Goal: Check status: Check status

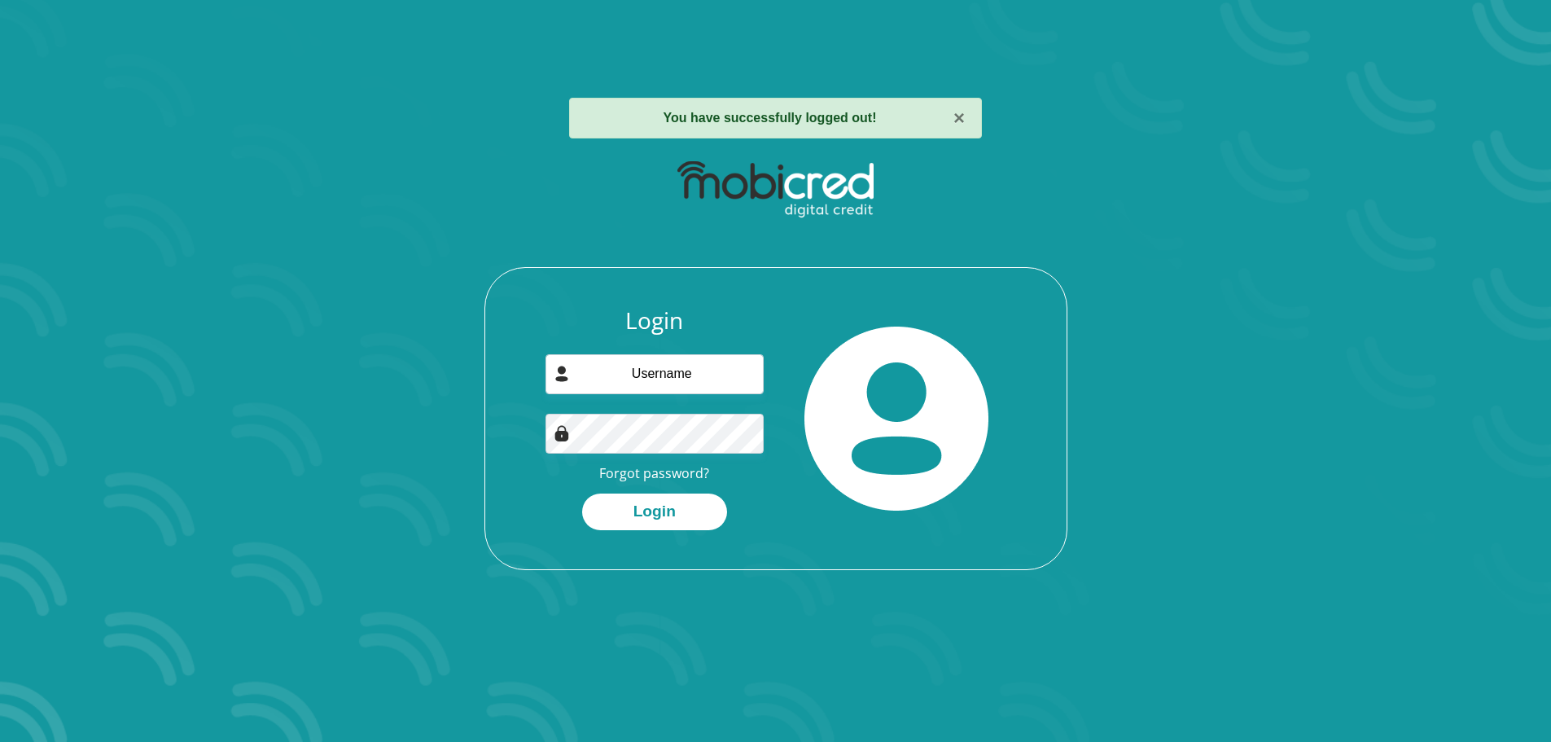
click at [656, 371] on input "email" at bounding box center [655, 374] width 218 height 40
type input "skganakga@yahoo.com"
click at [661, 499] on button "Login" at bounding box center [654, 511] width 145 height 37
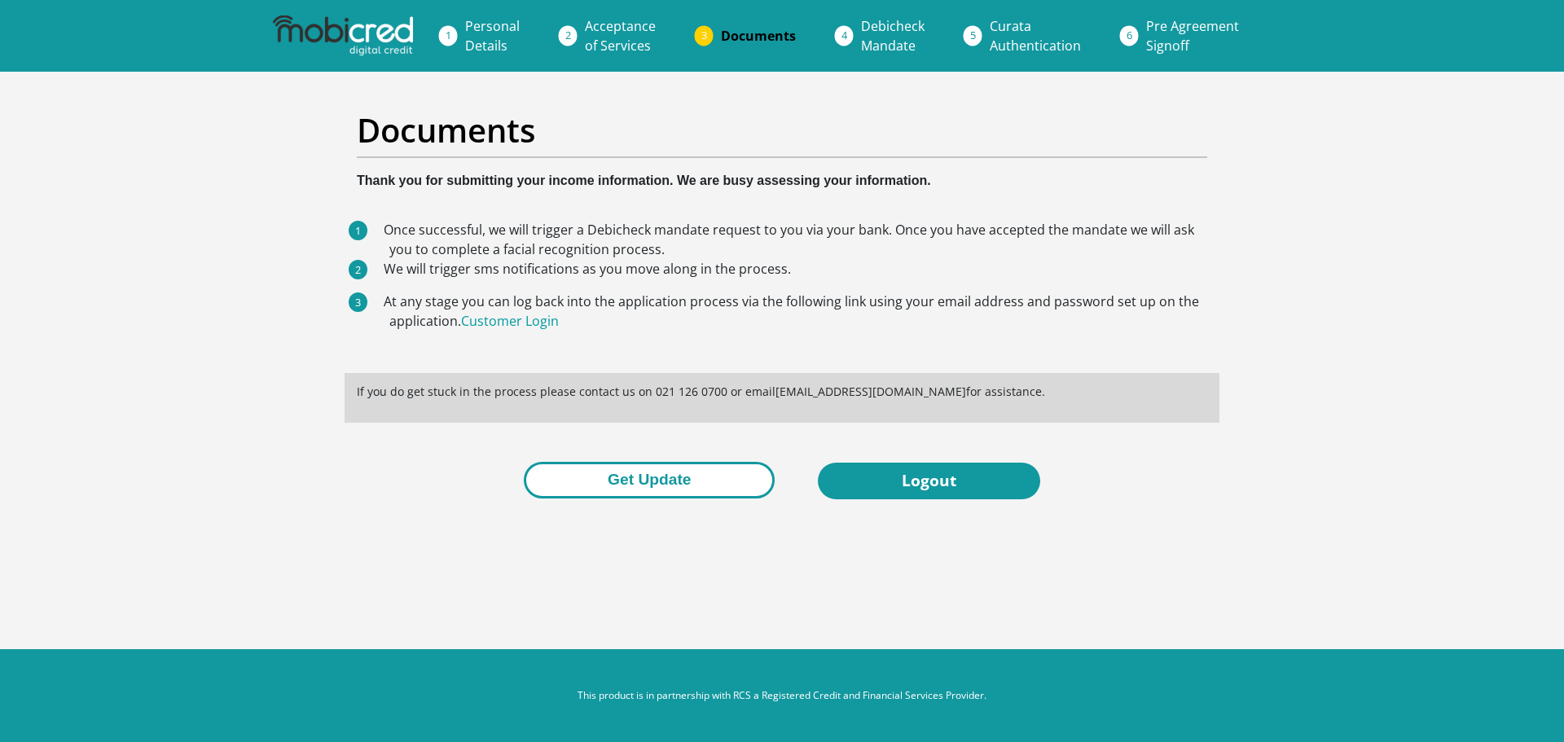
click at [651, 480] on button "Get Update" at bounding box center [649, 480] width 251 height 37
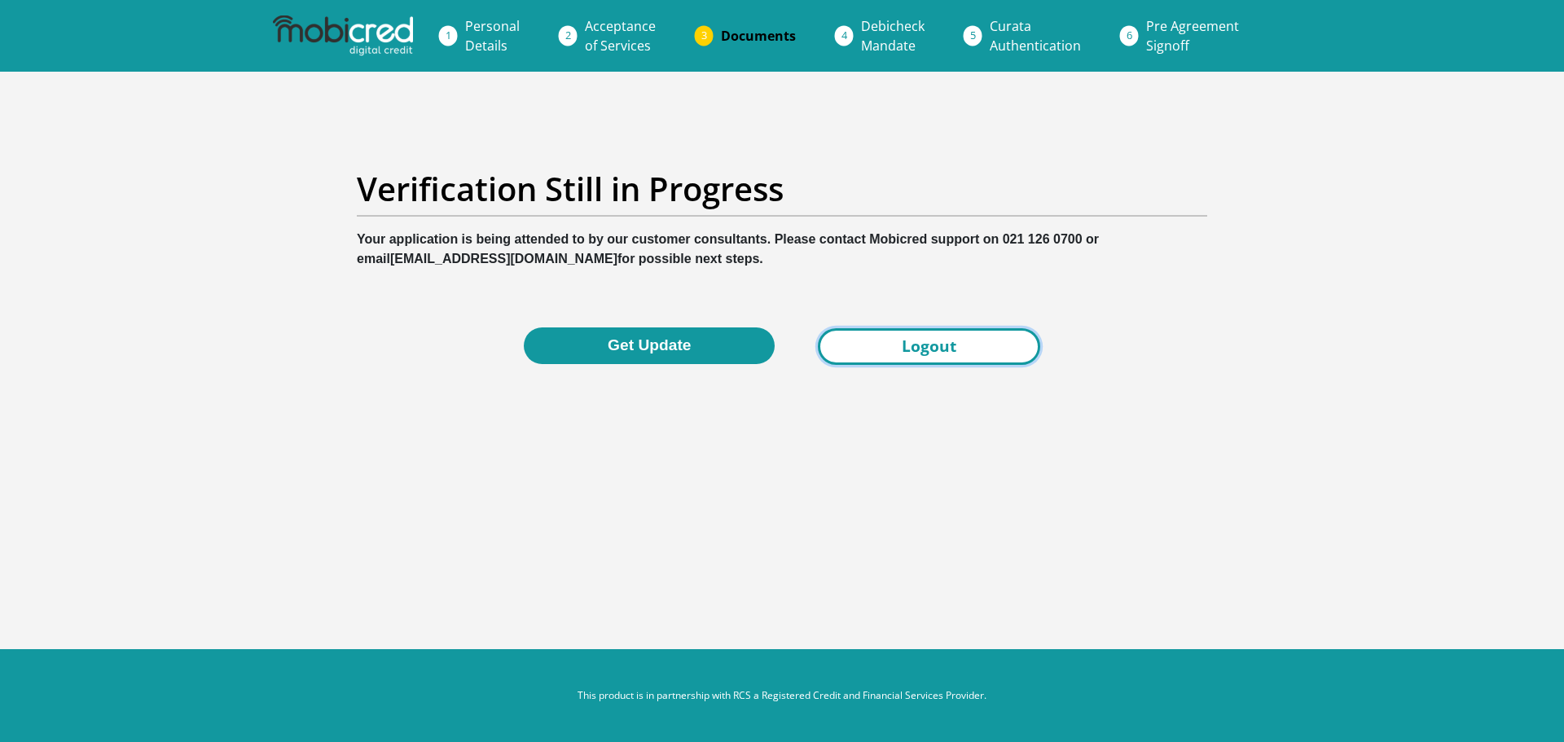
click at [864, 356] on link "Logout" at bounding box center [929, 346] width 222 height 37
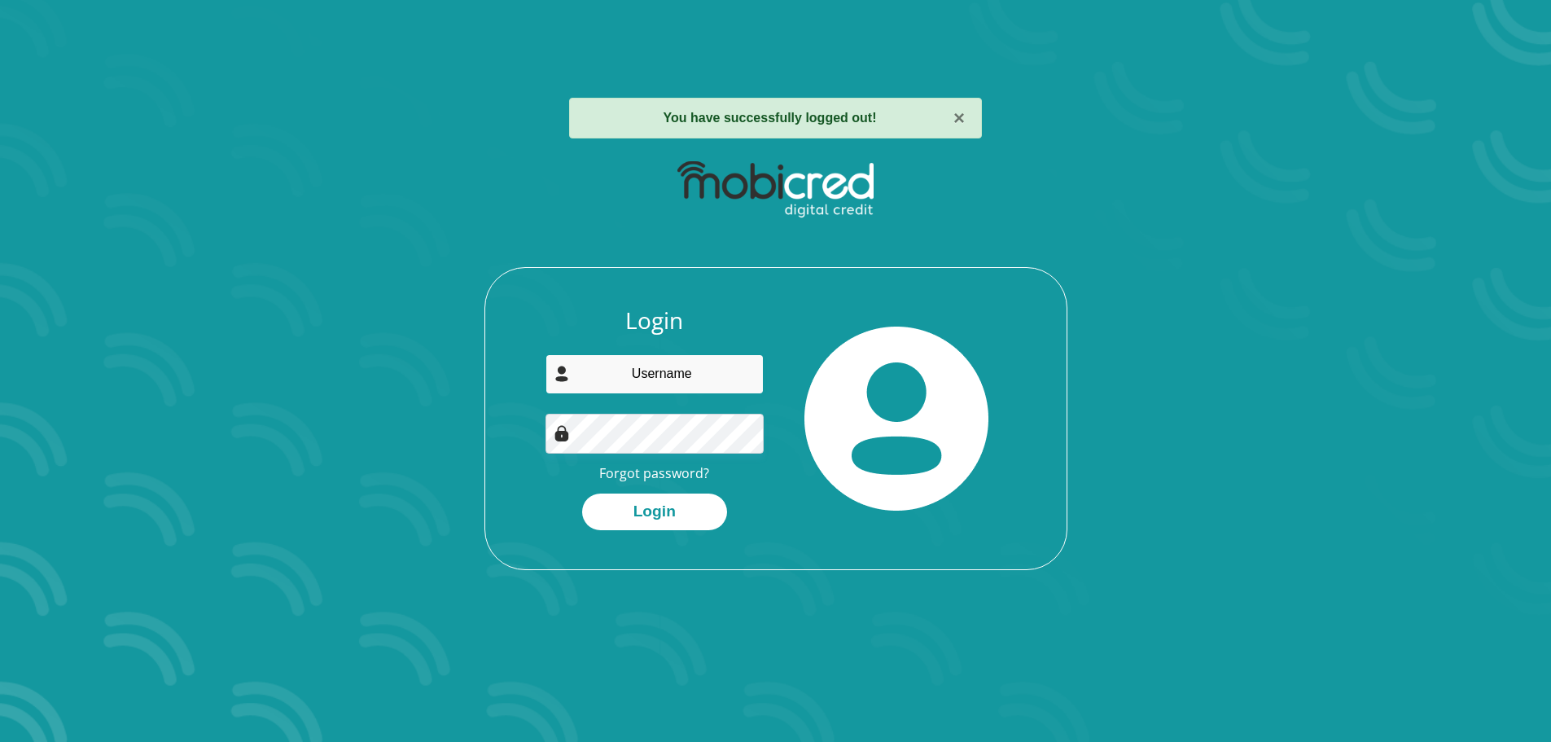
click at [645, 382] on input "email" at bounding box center [655, 374] width 218 height 40
type input "skganakga@yahoo.com"
click at [679, 514] on button "Login" at bounding box center [654, 511] width 145 height 37
